Goal: Task Accomplishment & Management: Manage account settings

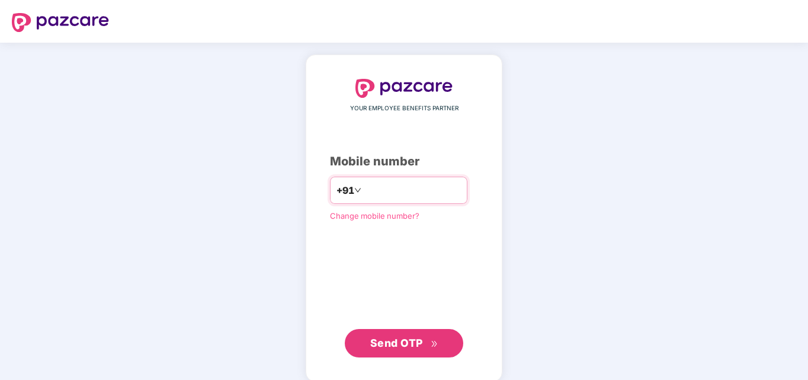
click at [405, 183] on input "number" at bounding box center [412, 190] width 97 height 19
type input "**********"
click at [410, 348] on span "Send OTP" at bounding box center [404, 343] width 68 height 17
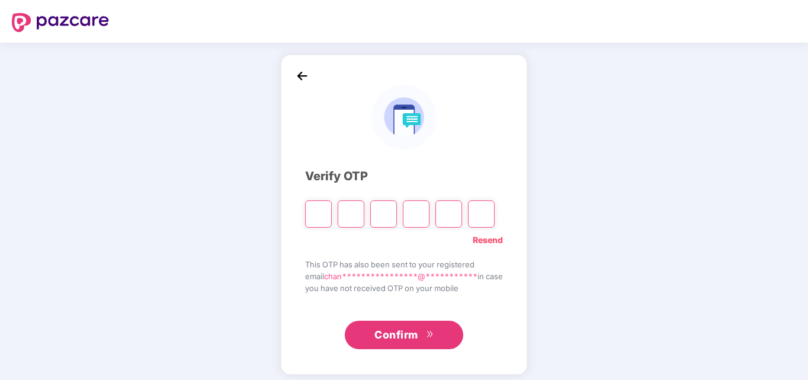
type input "*"
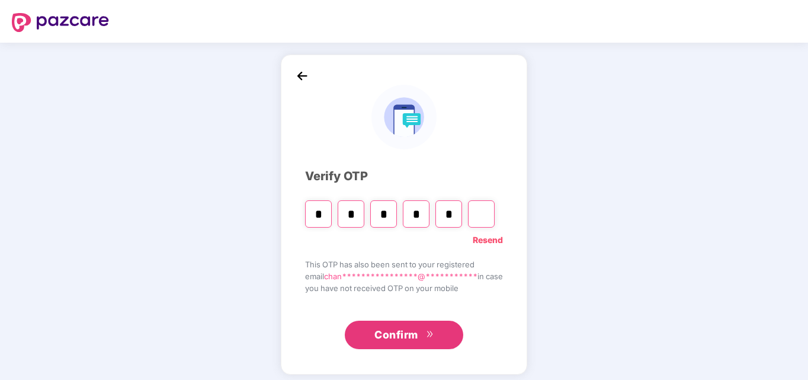
type input "*"
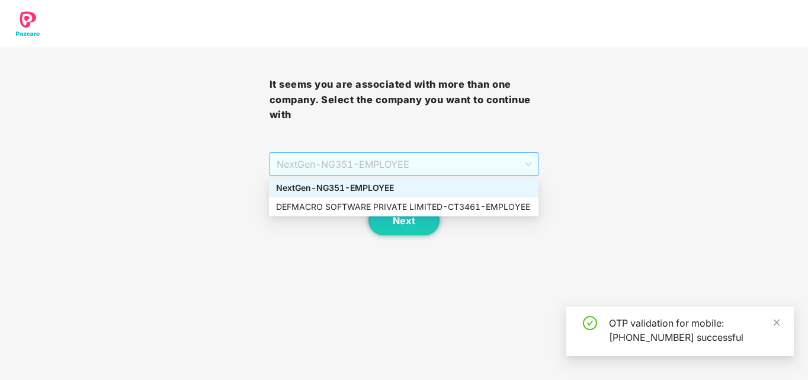
click at [477, 164] on span "NextGen - NG351 - EMPLOYEE" at bounding box center [404, 164] width 255 height 23
click at [423, 206] on div "DEFMACRO SOFTWARE PRIVATE LIMITED - CT3461 - EMPLOYEE" at bounding box center [403, 206] width 255 height 13
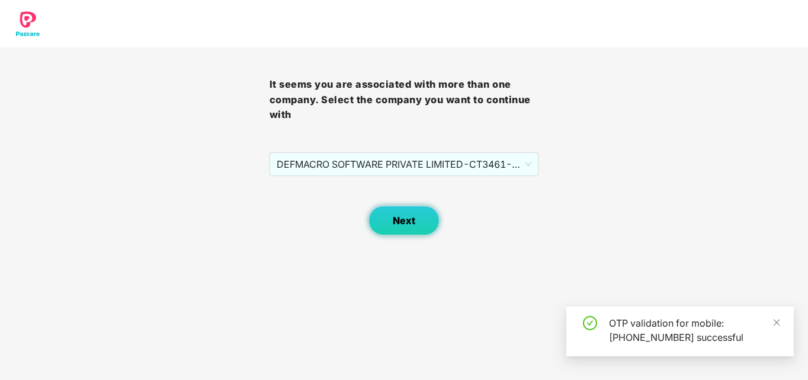
click at [408, 221] on span "Next" at bounding box center [404, 220] width 23 height 11
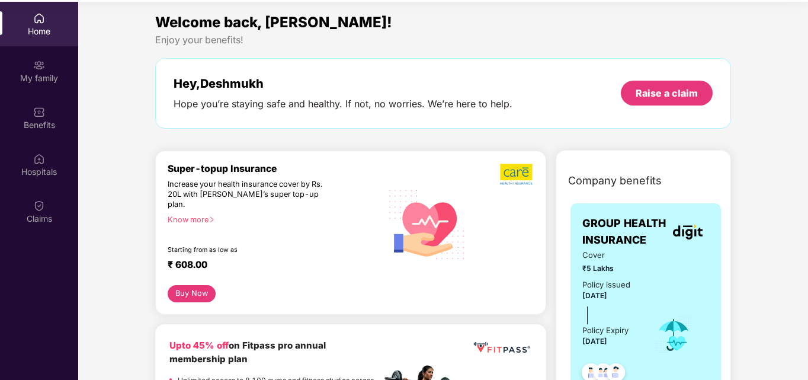
scroll to position [66, 0]
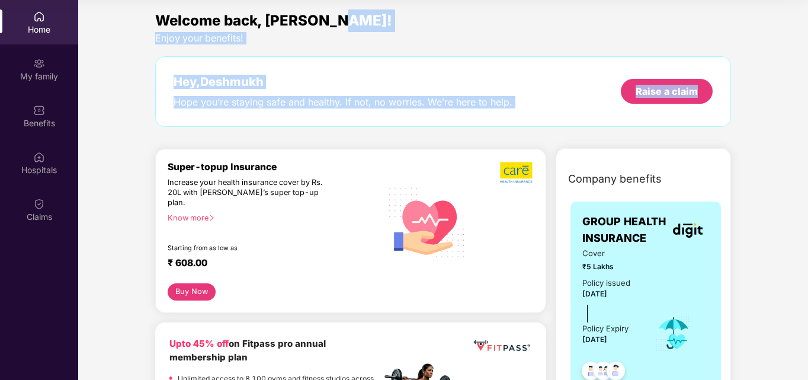
drag, startPoint x: 807, startPoint y: 29, endPoint x: 809, endPoint y: 98, distance: 69.4
click at [808, 98] on html "Get Pazcare mobile app for all your employee benefits need Download Now Get Hel…" at bounding box center [404, 124] width 808 height 380
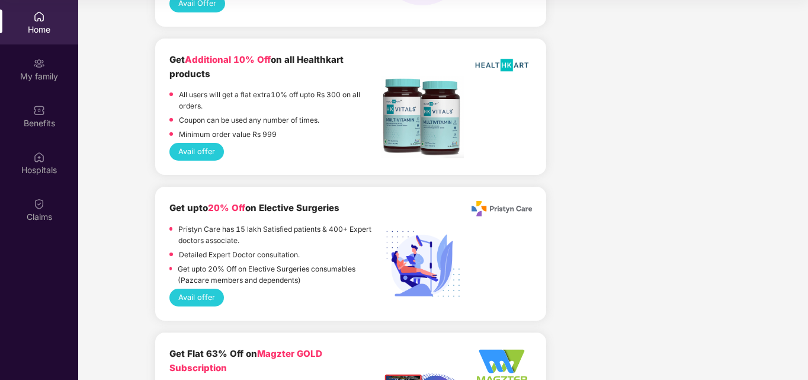
scroll to position [924, 0]
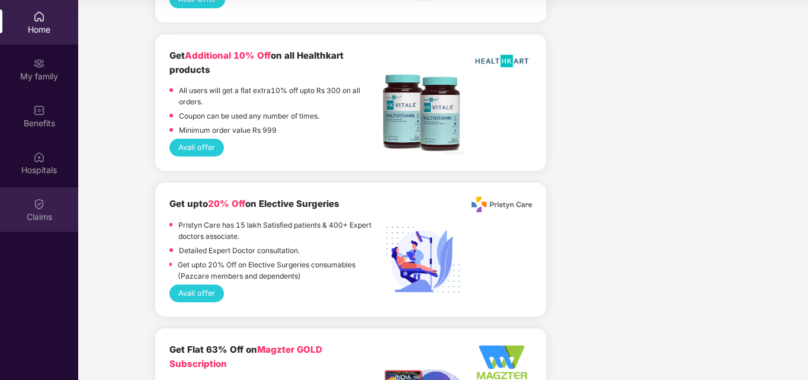
click at [39, 212] on div "Claims" at bounding box center [39, 217] width 78 height 12
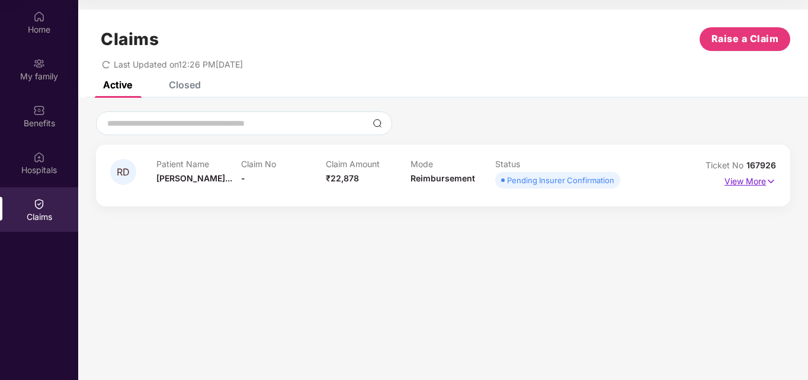
click at [770, 179] on img at bounding box center [771, 181] width 10 height 13
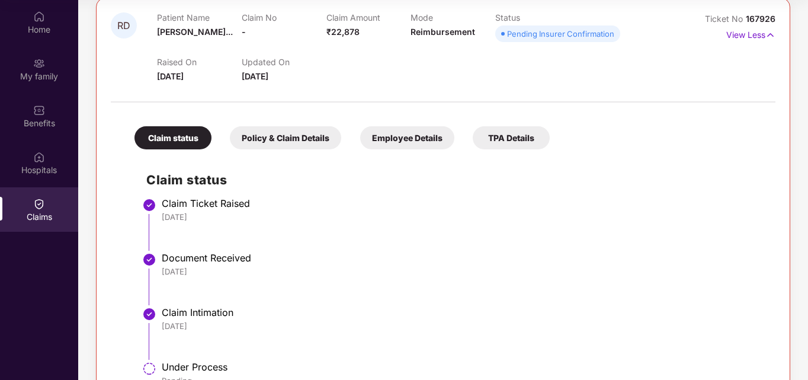
scroll to position [187, 0]
